Goal: Task Accomplishment & Management: Use online tool/utility

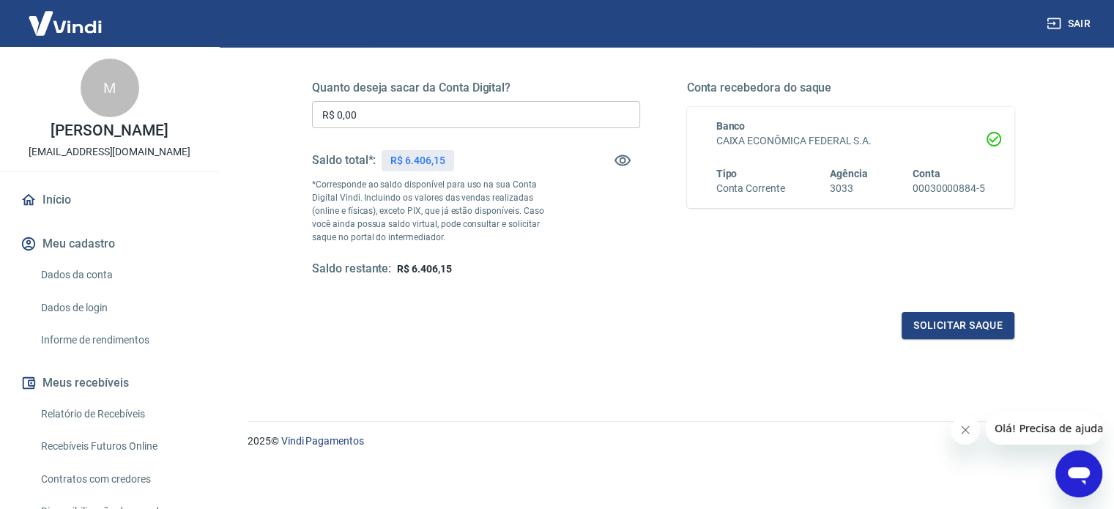
scroll to position [67, 0]
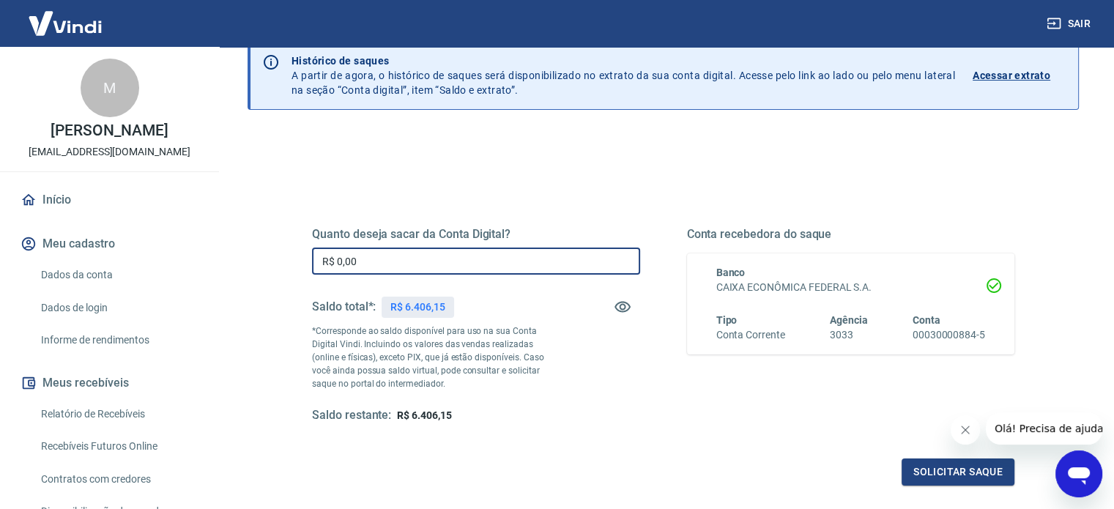
click at [359, 258] on input "R$ 0,00" at bounding box center [476, 261] width 328 height 27
drag, startPoint x: 369, startPoint y: 258, endPoint x: 302, endPoint y: 258, distance: 66.6
click at [302, 258] on div "Quanto deseja sacar da Conta Digital? R$ 0,00 ​ Saldo total*: R$ 6.406,15 *Corr…" at bounding box center [662, 333] width 737 height 341
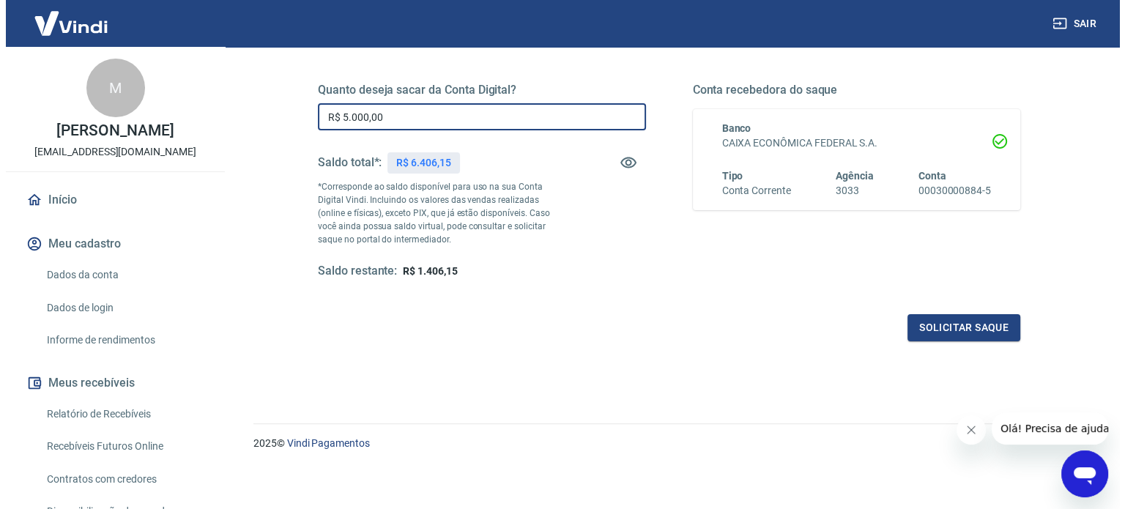
scroll to position [214, 0]
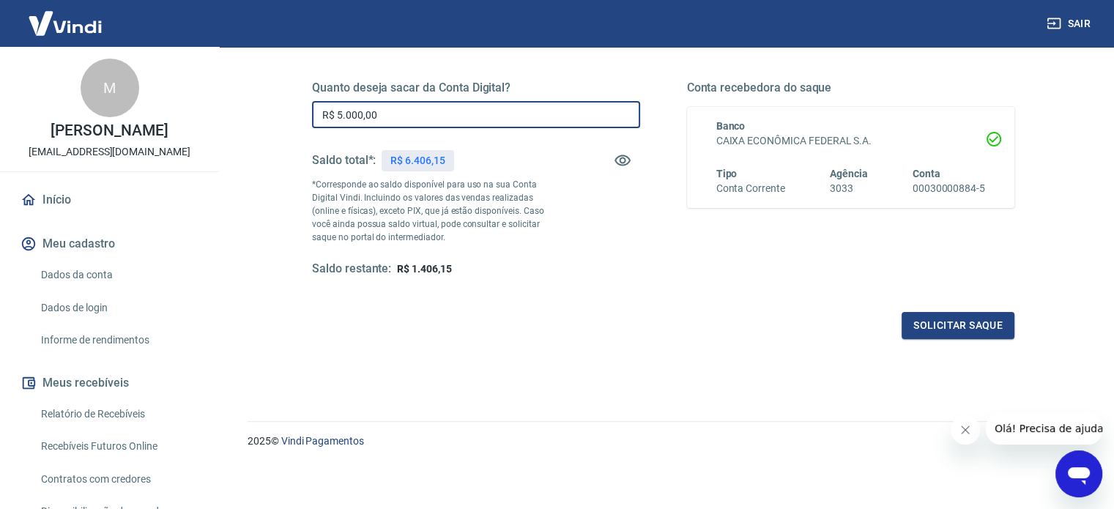
drag, startPoint x: 399, startPoint y: 114, endPoint x: 281, endPoint y: 96, distance: 119.2
click at [281, 96] on div "Quanto deseja sacar da Conta Digital? R$ 5.000,00 ​ Saldo total*: R$ 6.406,15 *…" at bounding box center [663, 186] width 773 height 341
type input "R$ 5.400,00"
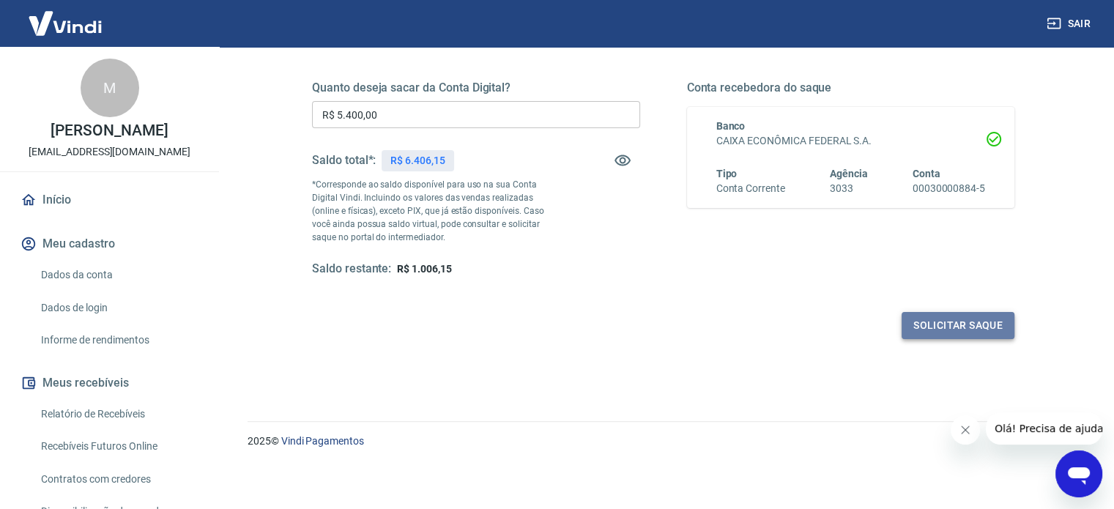
click at [942, 325] on button "Solicitar saque" at bounding box center [957, 325] width 113 height 27
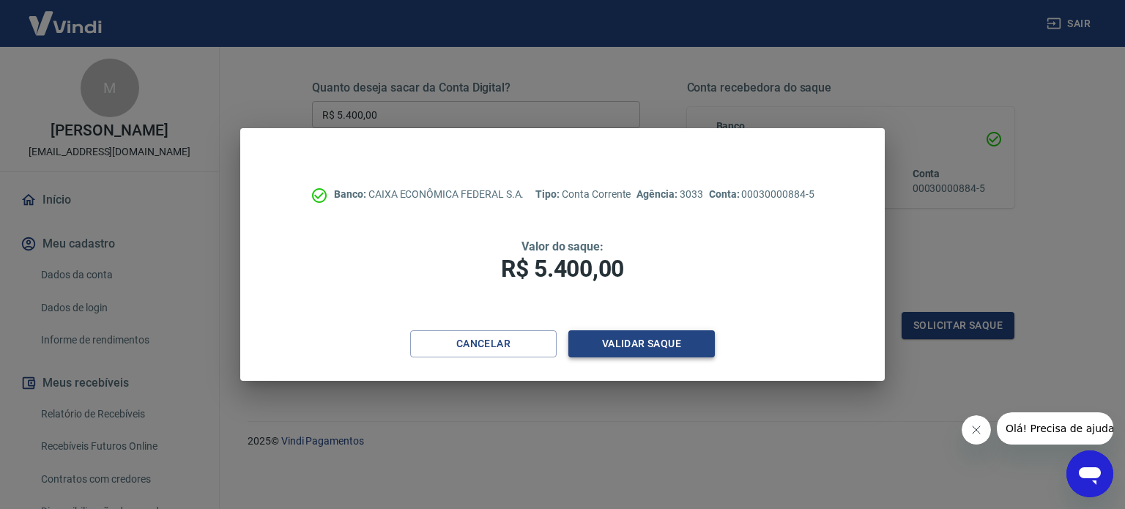
click at [645, 340] on button "Validar saque" at bounding box center [641, 343] width 146 height 27
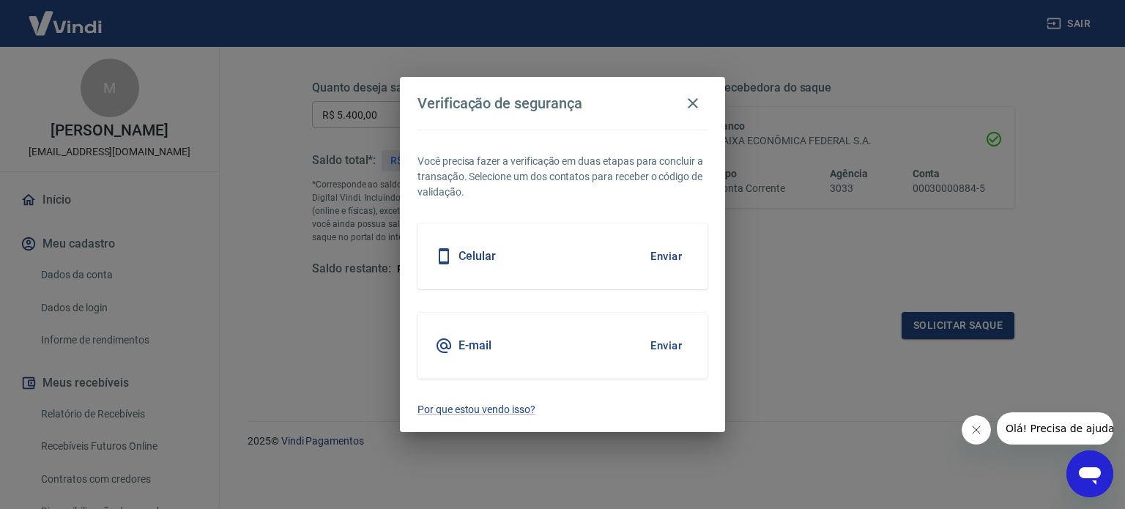
click at [489, 261] on h5 "Celular" at bounding box center [476, 256] width 37 height 15
click at [659, 257] on button "Enviar" at bounding box center [666, 256] width 48 height 31
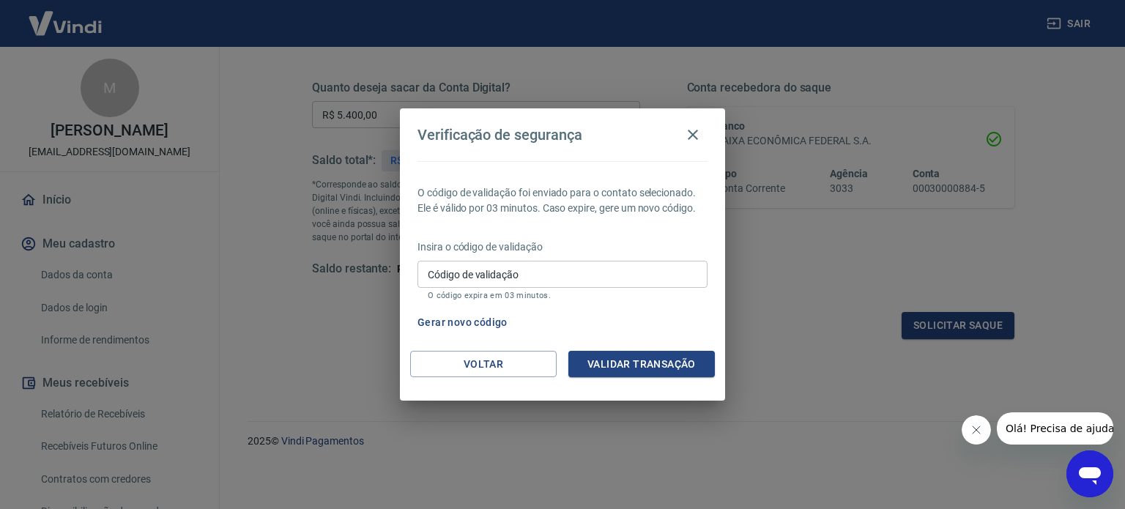
click at [642, 275] on input "Código de validação" at bounding box center [562, 274] width 290 height 27
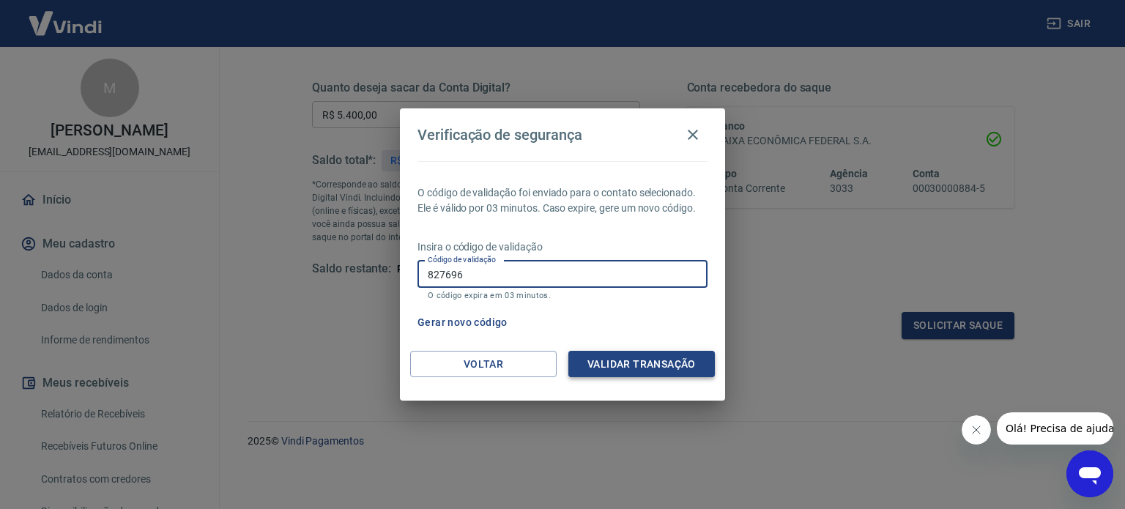
type input "827696"
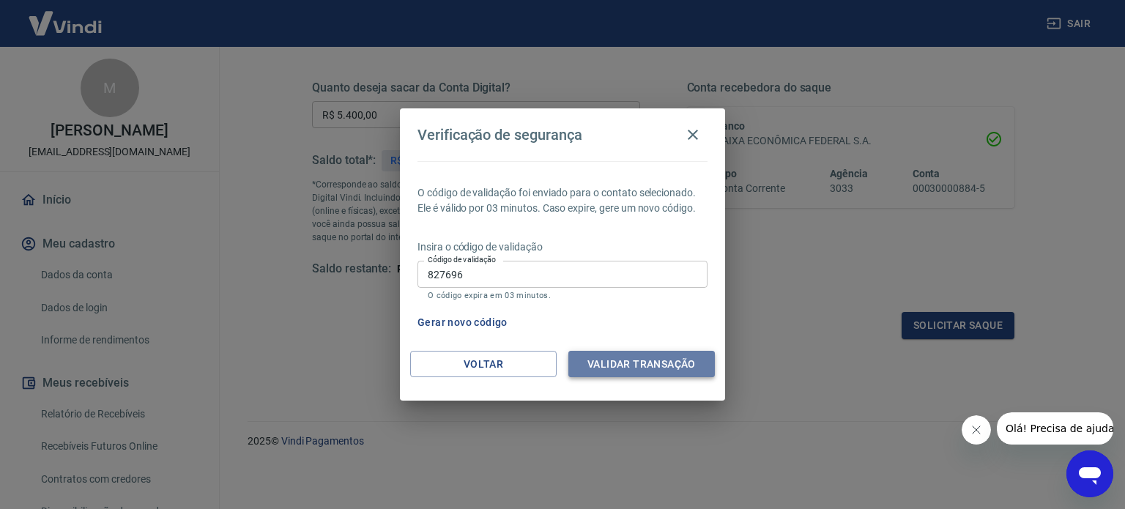
click at [627, 373] on button "Validar transação" at bounding box center [641, 364] width 146 height 27
